Goal: Task Accomplishment & Management: Complete application form

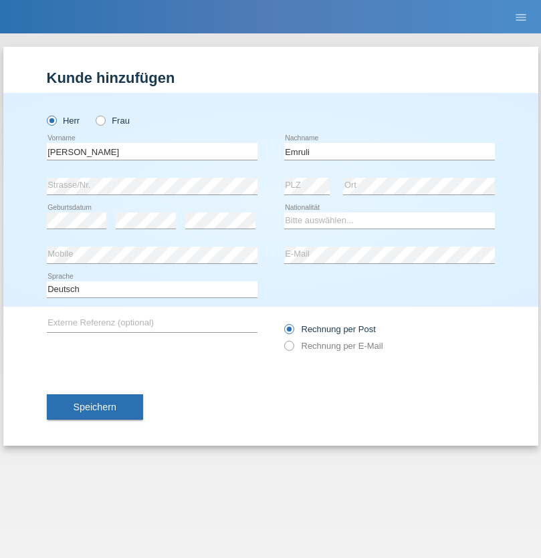
type input "Emruli"
select select "MK"
select select "C"
select select "17"
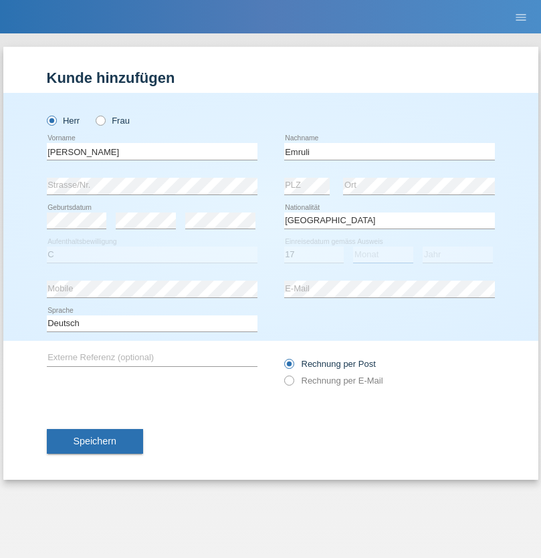
select select "11"
select select "2004"
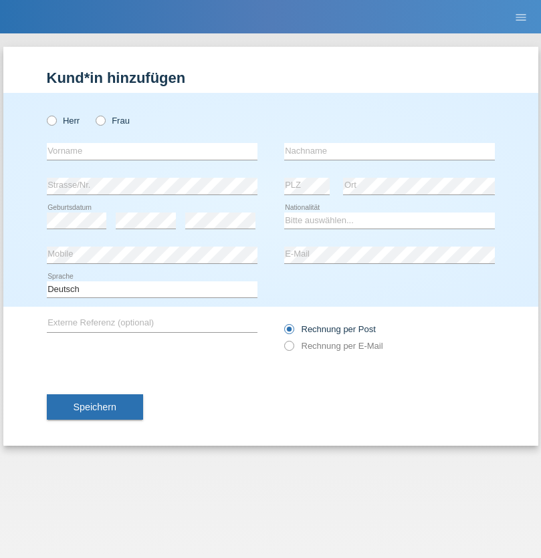
radio input "true"
click at [152, 151] on input "text" at bounding box center [152, 151] width 210 height 17
type input "Farkash"
click at [389, 151] on input "text" at bounding box center [389, 151] width 210 height 17
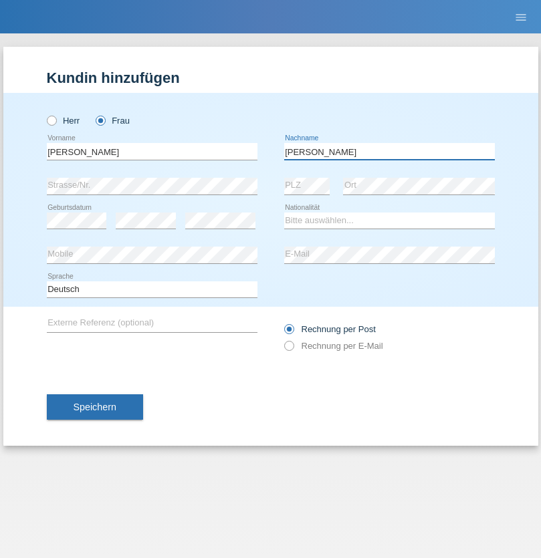
type input "Yolana"
select select "UA"
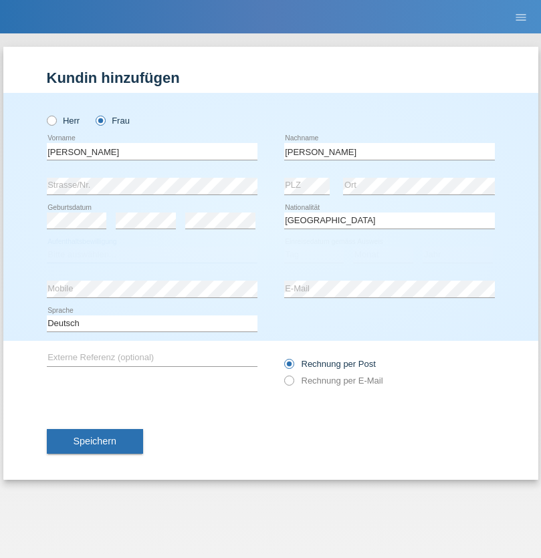
select select "C"
select select "09"
select select "12"
select select "2021"
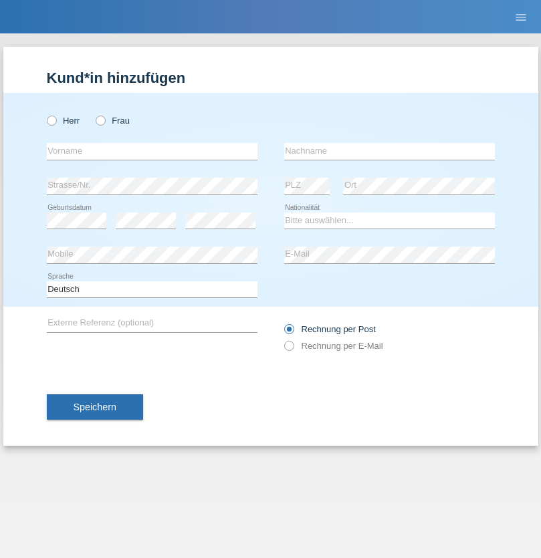
radio input "true"
click at [152, 151] on input "text" at bounding box center [152, 151] width 210 height 17
type input "K"
click at [389, 151] on input "text" at bounding box center [389, 151] width 210 height 17
type input "Keel"
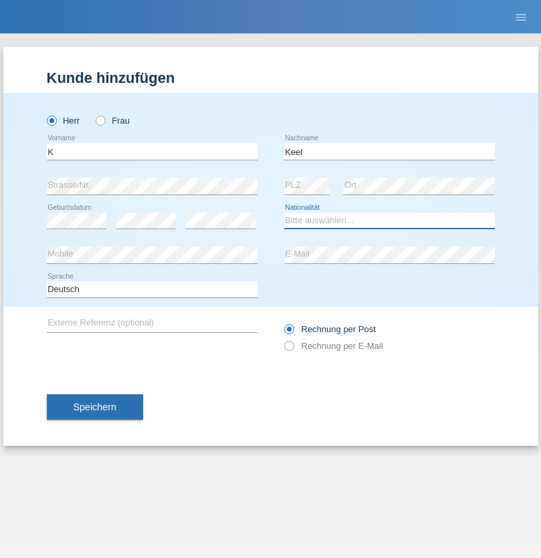
select select "CH"
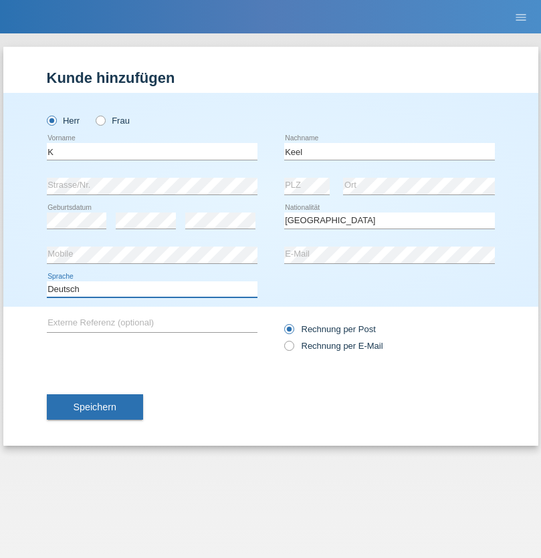
select select "en"
